Goal: Use online tool/utility: Utilize a website feature to perform a specific function

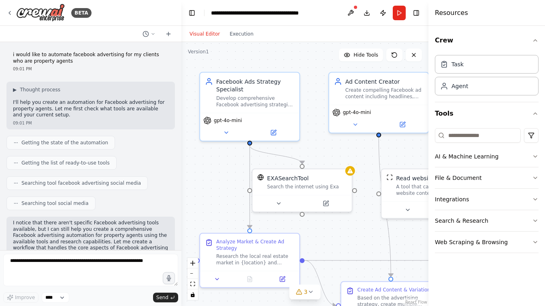
drag, startPoint x: 240, startPoint y: 191, endPoint x: 216, endPoint y: 179, distance: 26.1
click at [216, 179] on div ".deletable-edge-delete-btn { width: 20px; height: 20px; border: 0px solid #ffff…" at bounding box center [304, 174] width 247 height 264
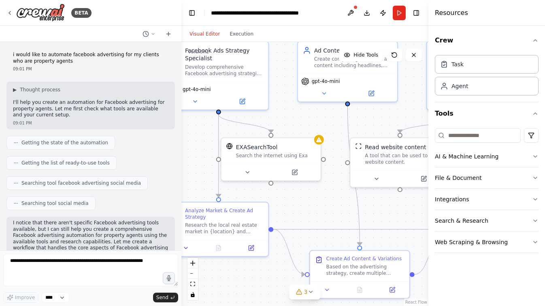
drag, startPoint x: 350, startPoint y: 157, endPoint x: 319, endPoint y: 125, distance: 44.1
click at [319, 126] on div ".deletable-edge-delete-btn { width: 20px; height: 20px; border: 0px solid #ffff…" at bounding box center [304, 174] width 247 height 264
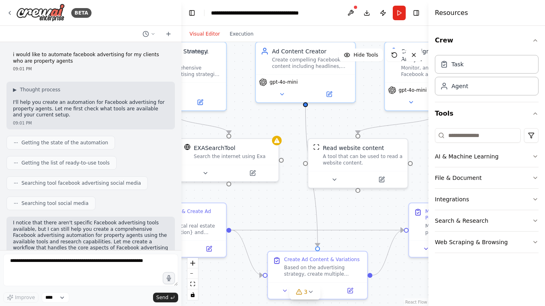
drag, startPoint x: 336, startPoint y: 192, endPoint x: 283, endPoint y: 196, distance: 53.1
click at [283, 196] on div ".deletable-edge-delete-btn { width: 20px; height: 20px; border: 0px solid #ffff…" at bounding box center [304, 174] width 247 height 264
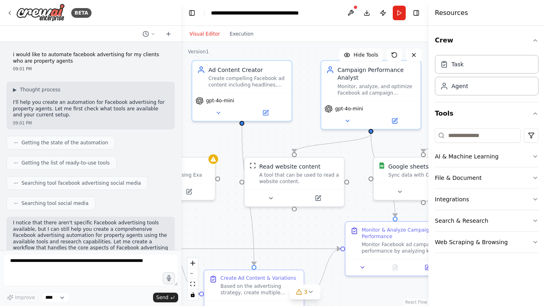
drag, startPoint x: 412, startPoint y: 155, endPoint x: 360, endPoint y: 170, distance: 53.9
click at [359, 170] on div ".deletable-edge-delete-btn { width: 20px; height: 20px; border: 0px solid #ffff…" at bounding box center [304, 174] width 247 height 264
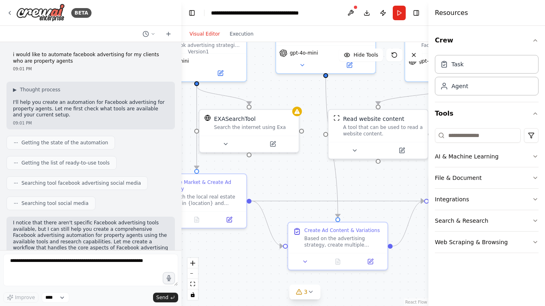
drag, startPoint x: 312, startPoint y: 227, endPoint x: 400, endPoint y: 177, distance: 101.1
click at [400, 178] on div ".deletable-edge-delete-btn { width: 20px; height: 20px; border: 0px solid #ffff…" at bounding box center [304, 174] width 247 height 264
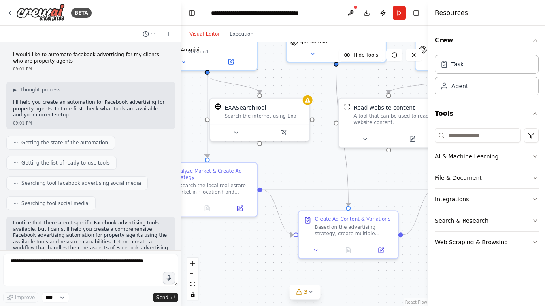
drag, startPoint x: 309, startPoint y: 176, endPoint x: 311, endPoint y: 166, distance: 10.7
click at [311, 166] on div ".deletable-edge-delete-btn { width: 20px; height: 20px; border: 0px solid #ffff…" at bounding box center [304, 174] width 247 height 264
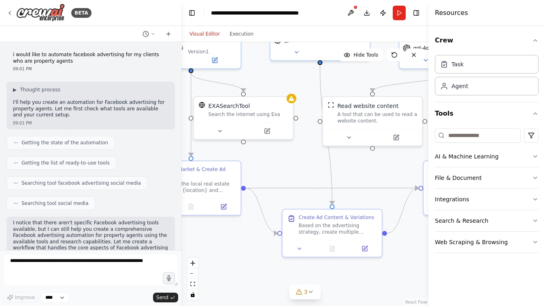
drag, startPoint x: 386, startPoint y: 175, endPoint x: 327, endPoint y: 174, distance: 59.5
click at [327, 174] on div ".deletable-edge-delete-btn { width: 20px; height: 20px; border: 0px solid #ffff…" at bounding box center [304, 174] width 247 height 264
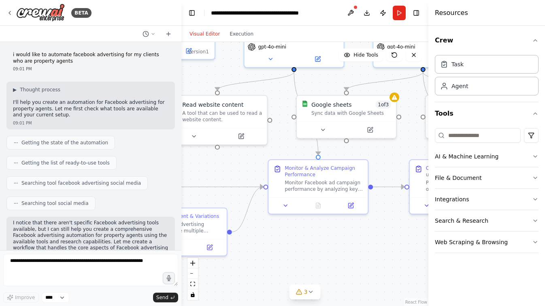
drag, startPoint x: 385, startPoint y: 226, endPoint x: 274, endPoint y: 225, distance: 110.9
click at [274, 225] on div ".deletable-edge-delete-btn { width: 20px; height: 20px; border: 0px solid #ffff…" at bounding box center [304, 174] width 247 height 264
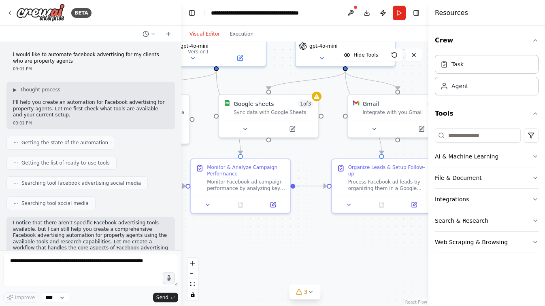
drag, startPoint x: 354, startPoint y: 241, endPoint x: 259, endPoint y: 240, distance: 94.7
click at [259, 240] on div ".deletable-edge-delete-btn { width: 20px; height: 20px; border: 0px solid #ffff…" at bounding box center [304, 174] width 247 height 264
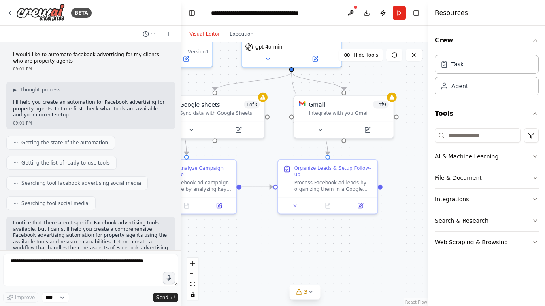
drag, startPoint x: 312, startPoint y: 244, endPoint x: 212, endPoint y: 250, distance: 100.5
click at [213, 250] on div ".deletable-edge-delete-btn { width: 20px; height: 20px; border: 0px solid #ffff…" at bounding box center [304, 174] width 247 height 264
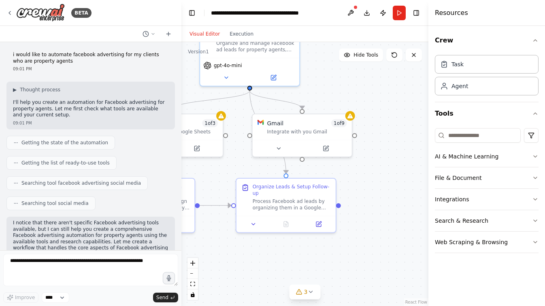
drag, startPoint x: 291, startPoint y: 229, endPoint x: 343, endPoint y: 265, distance: 63.2
click at [344, 265] on div ".deletable-edge-delete-btn { width: 20px; height: 20px; border: 0px solid #ffff…" at bounding box center [304, 174] width 247 height 264
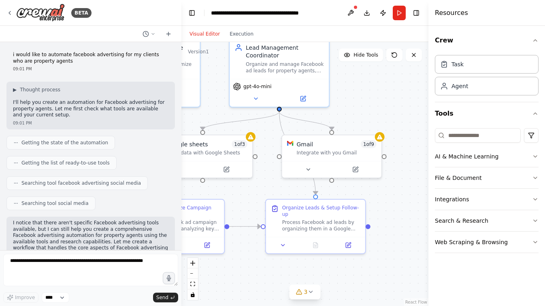
scroll to position [673, 0]
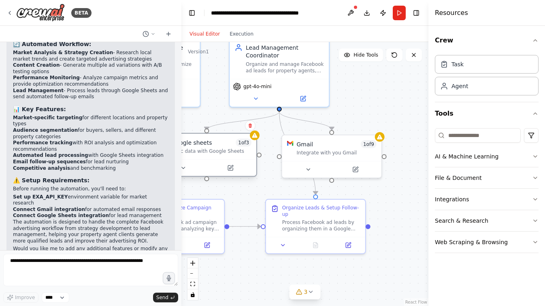
drag, startPoint x: 242, startPoint y: 163, endPoint x: 247, endPoint y: 162, distance: 5.7
click at [247, 162] on div at bounding box center [206, 167] width 99 height 17
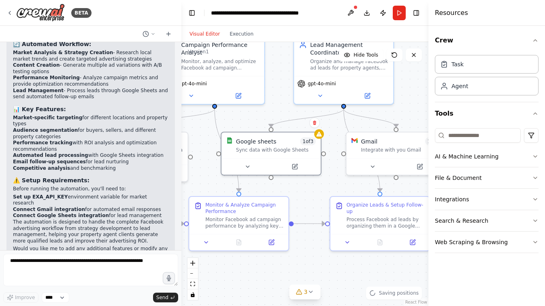
drag, startPoint x: 257, startPoint y: 185, endPoint x: 324, endPoint y: 181, distance: 66.5
click at [324, 181] on div ".deletable-edge-delete-btn { width: 20px; height: 20px; border: 0px solid #ffff…" at bounding box center [304, 174] width 247 height 264
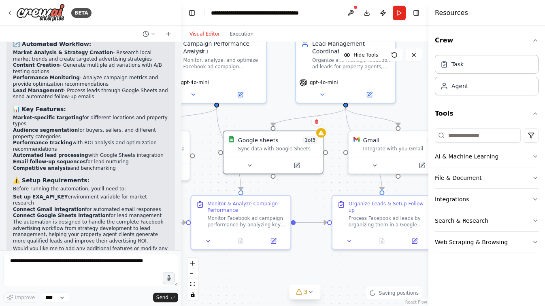
drag, startPoint x: 307, startPoint y: 187, endPoint x: 362, endPoint y: 208, distance: 58.9
click at [362, 208] on div ".deletable-edge-delete-btn { width: 20px; height: 20px; border: 0px solid #ffff…" at bounding box center [304, 174] width 247 height 264
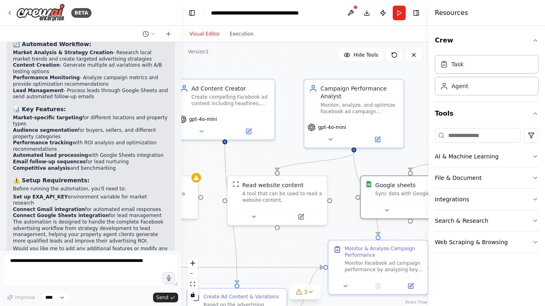
drag, startPoint x: 264, startPoint y: 150, endPoint x: 354, endPoint y: 180, distance: 94.6
click at [354, 180] on div ".deletable-edge-delete-btn { width: 20px; height: 20px; border: 0px solid #ffff…" at bounding box center [304, 174] width 247 height 264
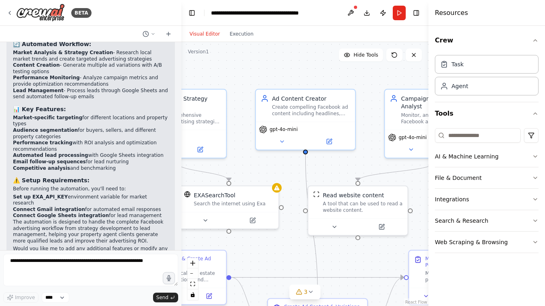
drag, startPoint x: 270, startPoint y: 151, endPoint x: 348, endPoint y: 157, distance: 77.9
click at [348, 157] on div ".deletable-edge-delete-btn { width: 20px; height: 20px; border: 0px solid #ffff…" at bounding box center [304, 174] width 247 height 264
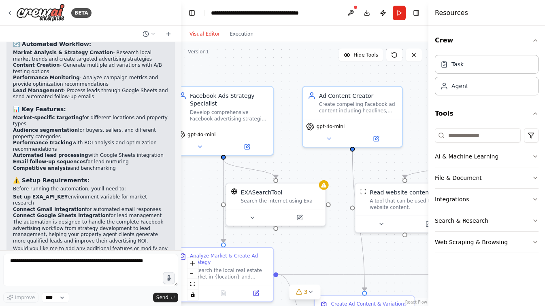
drag, startPoint x: 274, startPoint y: 163, endPoint x: 316, endPoint y: 158, distance: 42.0
click at [316, 158] on div ".deletable-edge-delete-btn { width: 20px; height: 20px; border: 0px solid #ffff…" at bounding box center [304, 174] width 247 height 264
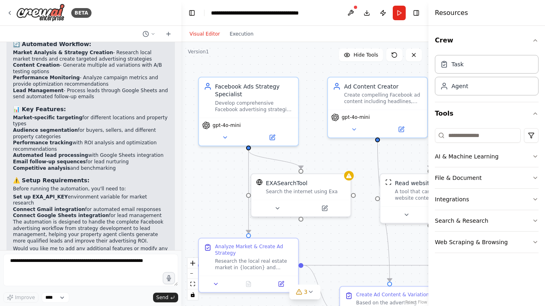
drag, startPoint x: 306, startPoint y: 166, endPoint x: 331, endPoint y: 156, distance: 27.1
click at [331, 157] on div ".deletable-edge-delete-btn { width: 20px; height: 20px; border: 0px solid #ffff…" at bounding box center [304, 174] width 247 height 264
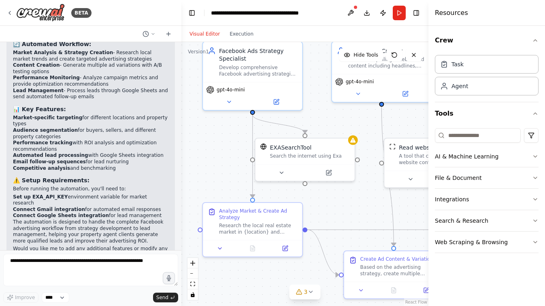
drag, startPoint x: 327, startPoint y: 168, endPoint x: 333, endPoint y: 127, distance: 40.9
click at [332, 128] on div ".deletable-edge-delete-btn { width: 20px; height: 20px; border: 0px solid #ffff…" at bounding box center [304, 174] width 247 height 264
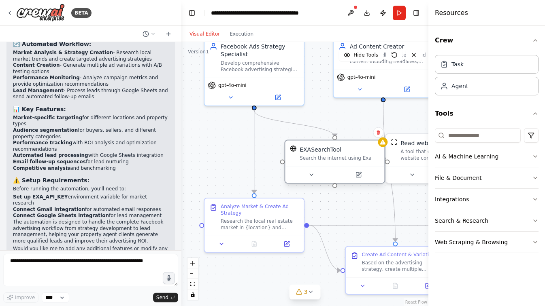
drag, startPoint x: 312, startPoint y: 147, endPoint x: 338, endPoint y: 153, distance: 26.5
click at [338, 153] on div "EXASearchTool Search the internet using Exa" at bounding box center [339, 154] width 80 height 16
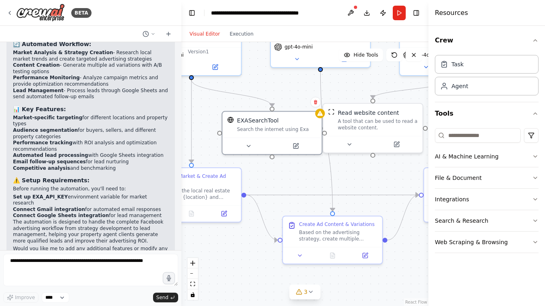
drag, startPoint x: 346, startPoint y: 217, endPoint x: 280, endPoint y: 185, distance: 73.3
click at [280, 185] on div ".deletable-edge-delete-btn { width: 20px; height: 20px; border: 0px solid #ffff…" at bounding box center [304, 174] width 247 height 264
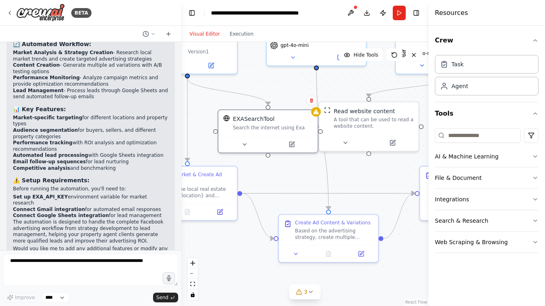
drag, startPoint x: 305, startPoint y: 204, endPoint x: 274, endPoint y: 199, distance: 31.6
click at [274, 199] on div ".deletable-edge-delete-btn { width: 20px; height: 20px; border: 0px solid #ffff…" at bounding box center [304, 174] width 247 height 264
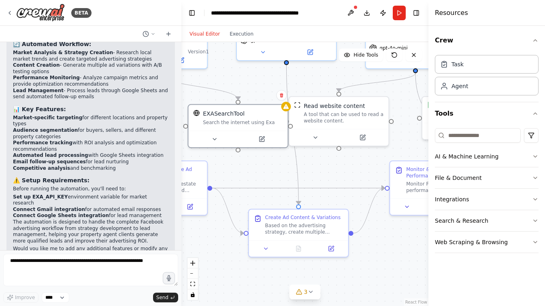
drag, startPoint x: 402, startPoint y: 263, endPoint x: 317, endPoint y: 247, distance: 86.9
click at [317, 248] on div ".deletable-edge-delete-btn { width: 20px; height: 20px; border: 0px solid #ffff…" at bounding box center [304, 174] width 247 height 264
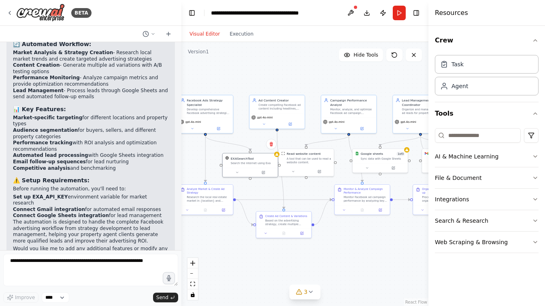
drag, startPoint x: 357, startPoint y: 234, endPoint x: 377, endPoint y: 225, distance: 21.7
click at [377, 226] on div ".deletable-edge-delete-btn { width: 20px; height: 20px; border: 0px solid #ffff…" at bounding box center [304, 174] width 247 height 264
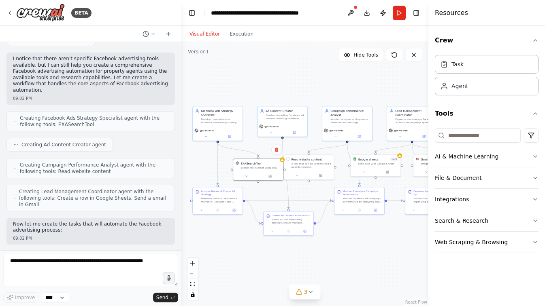
scroll to position [173, 0]
